Goal: Task Accomplishment & Management: Use online tool/utility

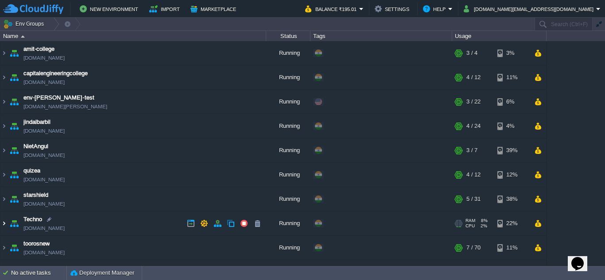
click at [4, 224] on img at bounding box center [3, 224] width 7 height 24
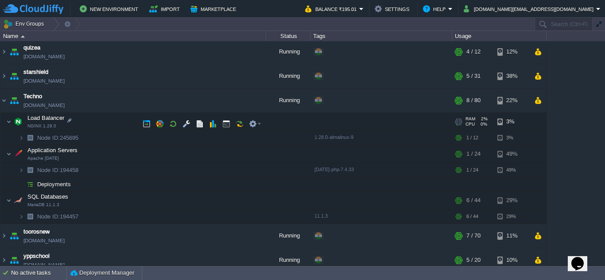
scroll to position [131, 0]
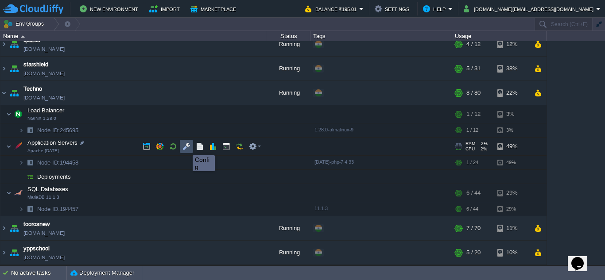
click at [186, 148] on button "button" at bounding box center [186, 147] width 8 height 8
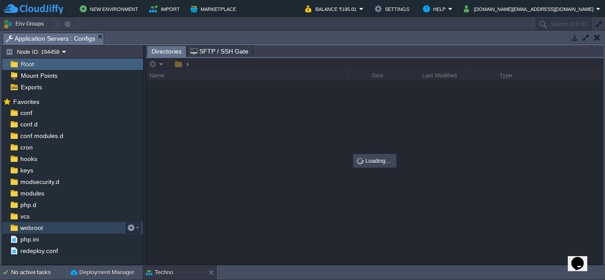
click at [25, 230] on span "webroot" at bounding box center [32, 228] width 26 height 8
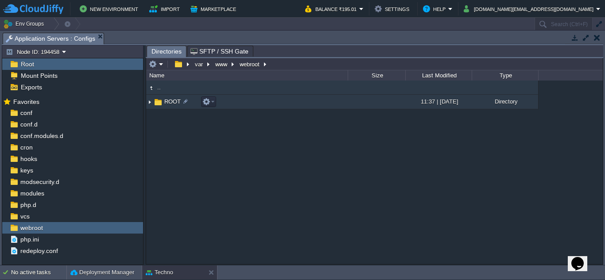
click at [149, 104] on img at bounding box center [149, 102] width 7 height 14
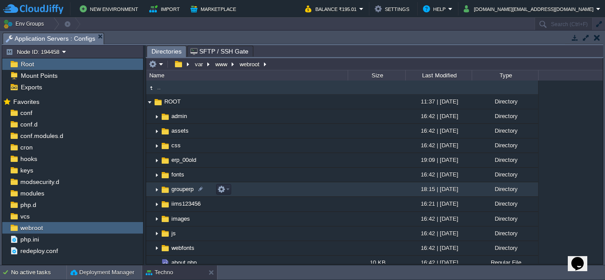
click at [158, 192] on img at bounding box center [156, 190] width 7 height 14
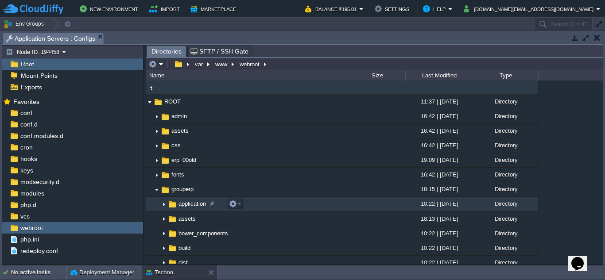
click at [162, 205] on img at bounding box center [163, 205] width 7 height 14
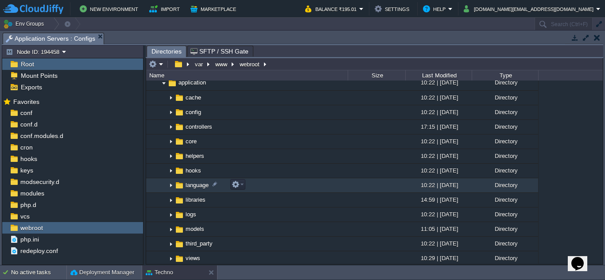
scroll to position [44, 0]
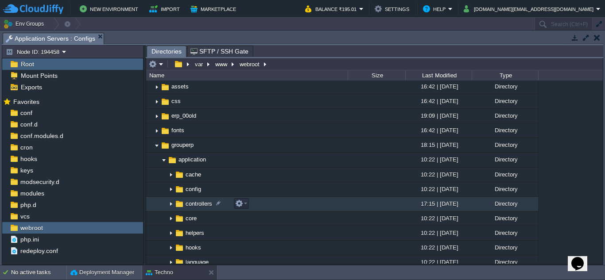
click at [172, 204] on img at bounding box center [170, 205] width 7 height 14
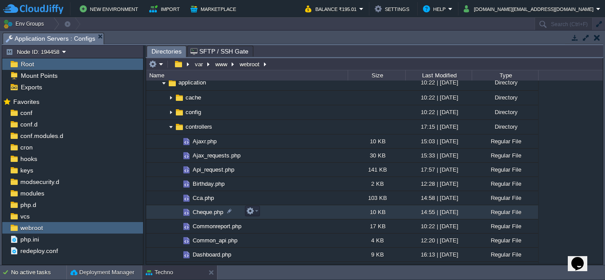
scroll to position [133, 0]
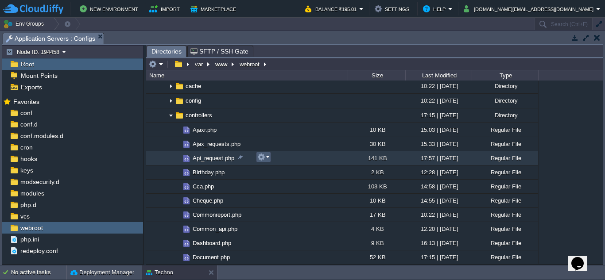
click at [268, 159] on em at bounding box center [263, 157] width 12 height 8
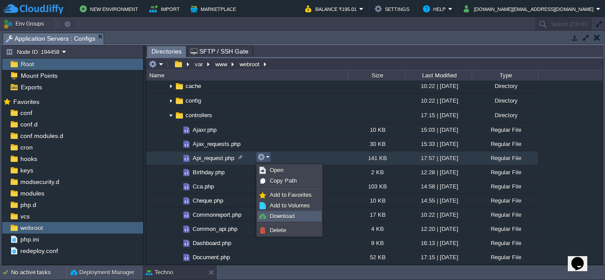
click at [287, 215] on span "Download" at bounding box center [282, 216] width 25 height 7
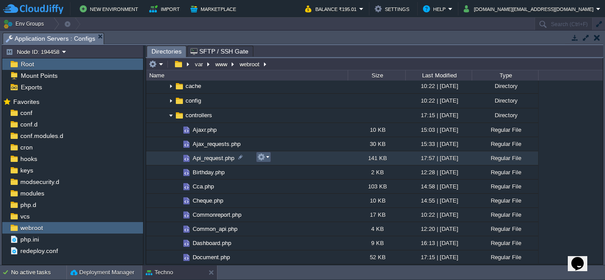
click at [267, 159] on em at bounding box center [263, 157] width 12 height 8
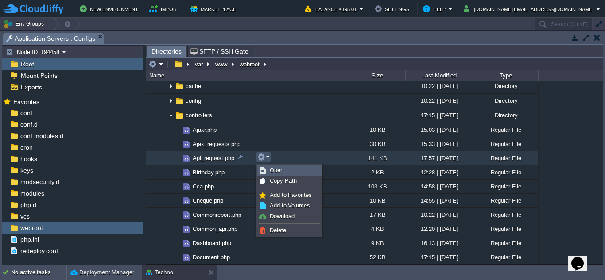
click at [288, 174] on link "Open" at bounding box center [289, 171] width 63 height 10
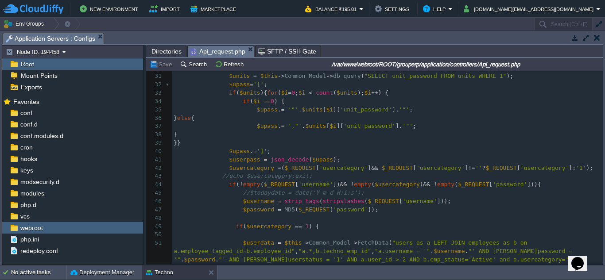
scroll to position [266, 0]
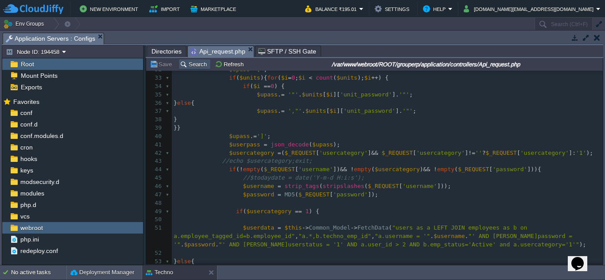
click at [198, 64] on button "Search" at bounding box center [195, 64] width 30 height 8
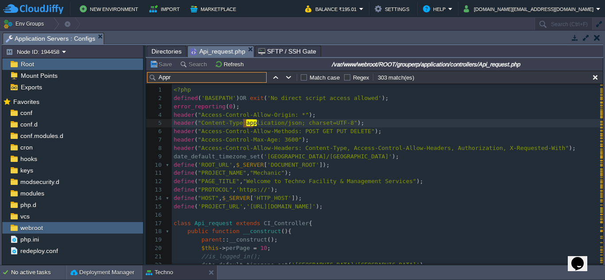
scroll to position [3385, 0]
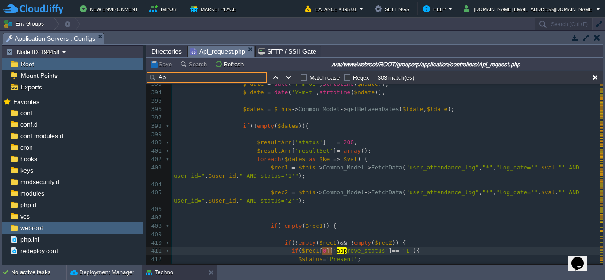
type input "A"
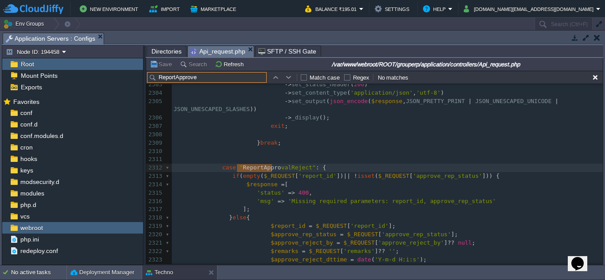
scroll to position [19866, 0]
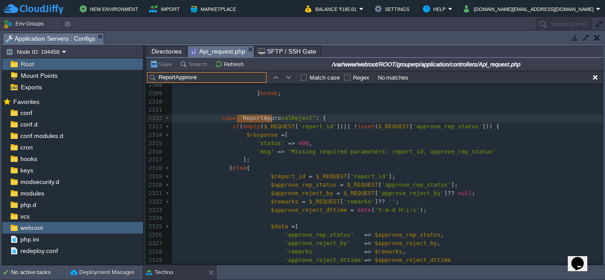
type input "ReportApprove"
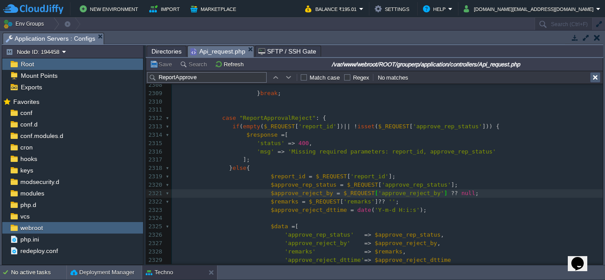
click at [595, 78] on button "button" at bounding box center [595, 78] width 8 height 8
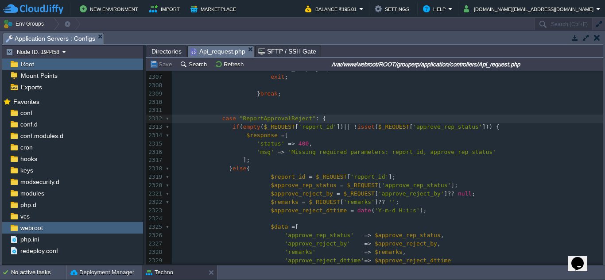
scroll to position [0, 0]
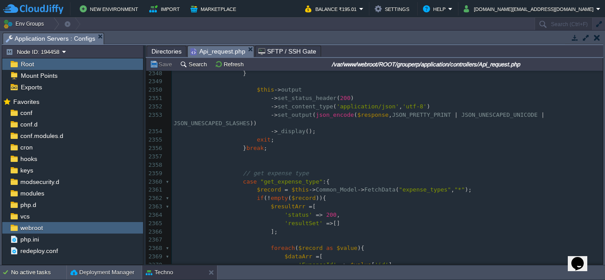
click at [276, 144] on pre "} break ;" at bounding box center [387, 148] width 431 height 8
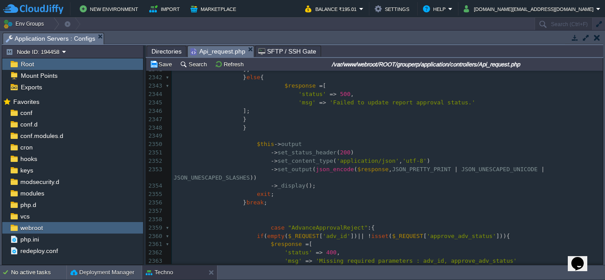
click at [237, 213] on div "xxxxxxxxxx } break ; 2332 2333 $this -> Common_Model -> update_records ( "tour_…" at bounding box center [387, 182] width 431 height 401
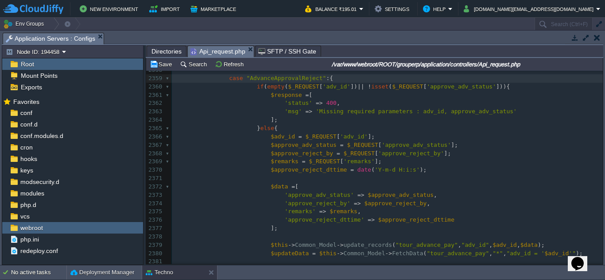
click at [315, 136] on span "$_REQUEST" at bounding box center [320, 136] width 31 height 7
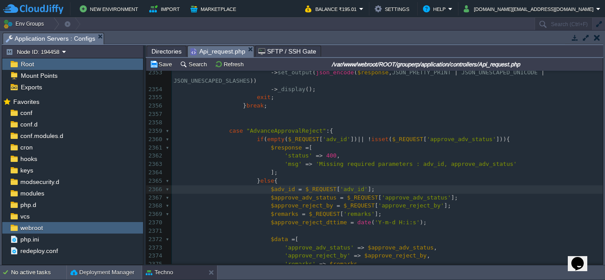
type textarea "$adv_id = $_REQUEST['adv_id'];"
